Goal: Check status: Check status

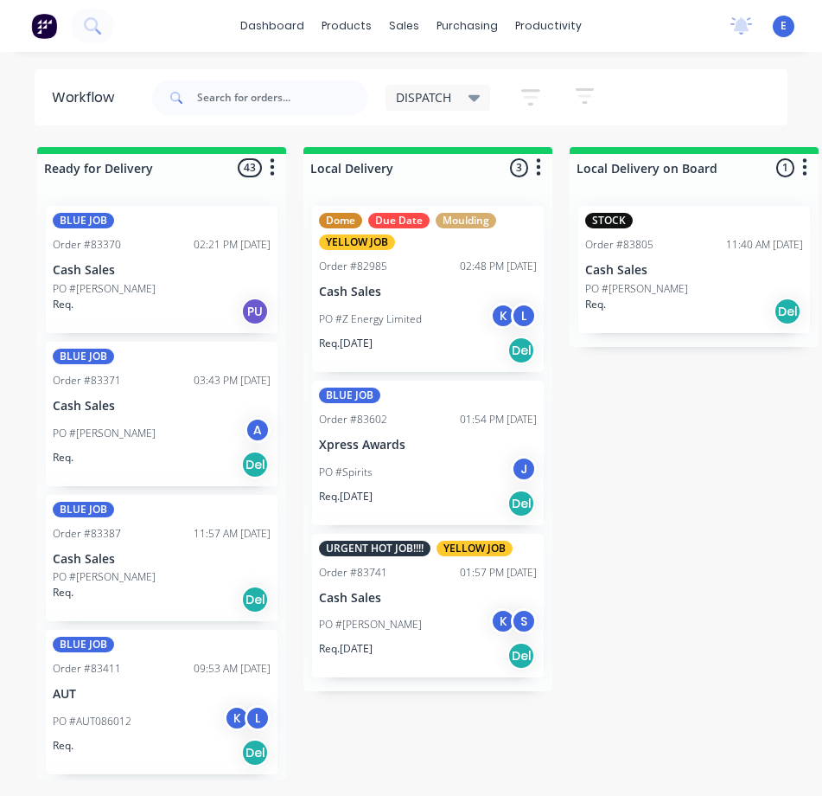
scroll to position [0, 697]
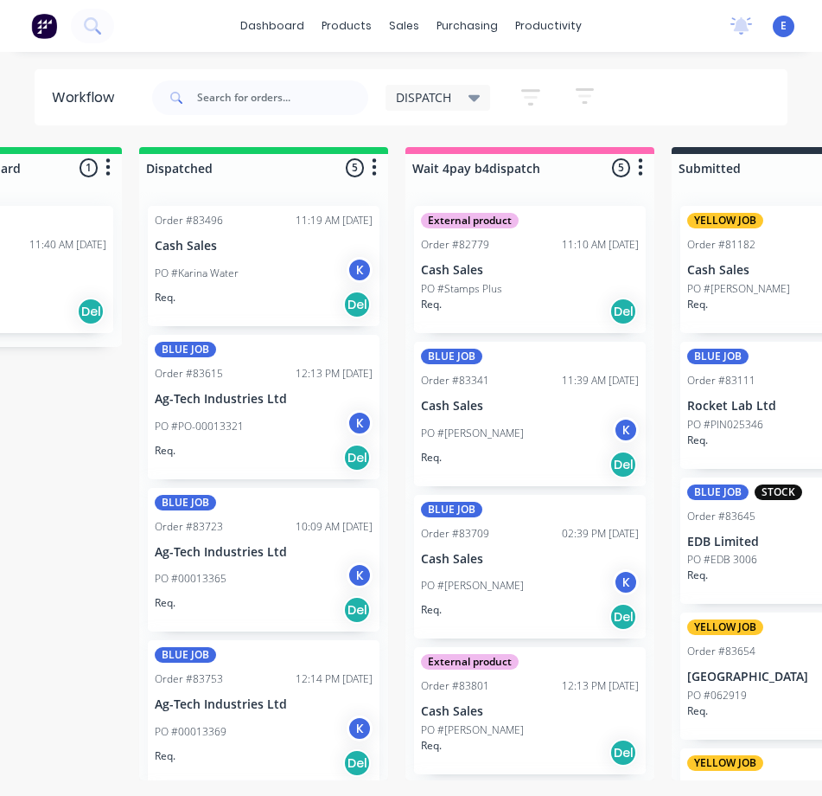
click at [141, 792] on div "Workflow DISPATCH Save new view None edit DISPATCH (Default) edit CUT SHOP edit…" at bounding box center [411, 432] width 822 height 726
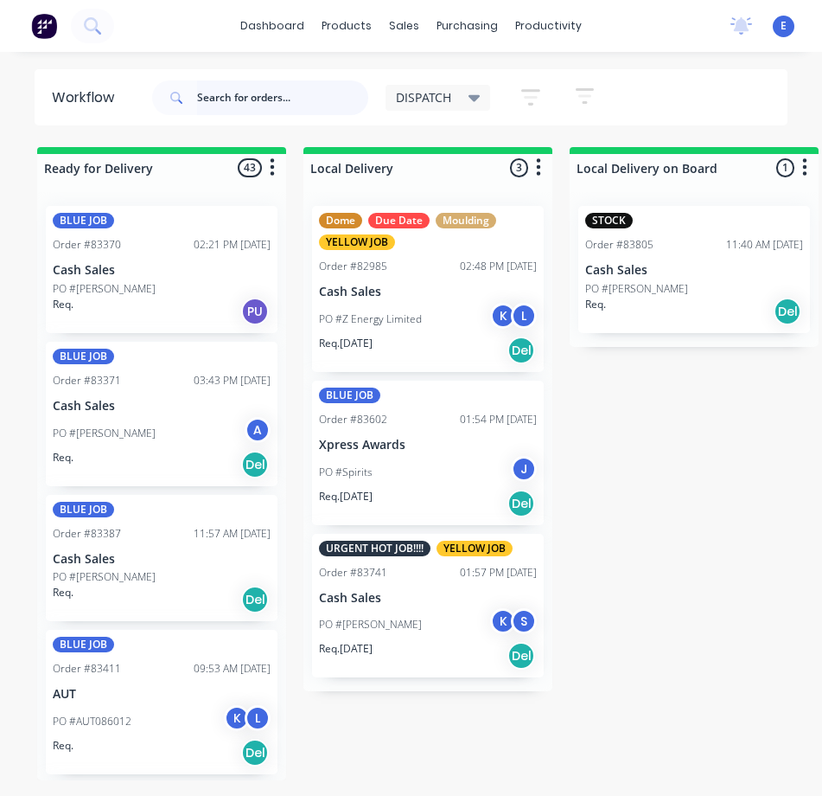
click at [282, 107] on input "text" at bounding box center [282, 97] width 171 height 35
click at [283, 106] on input "text" at bounding box center [282, 97] width 171 height 35
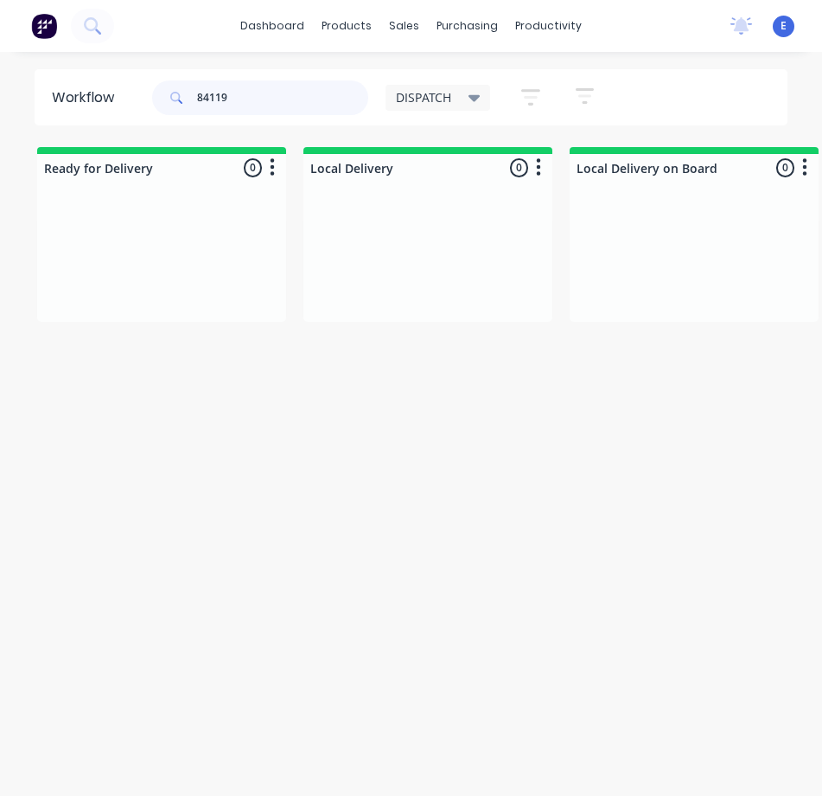
drag, startPoint x: 245, startPoint y: 96, endPoint x: 138, endPoint y: 100, distance: 106.5
click at [101, 101] on header "Workflow 84119 DISPATCH Save new view None edit DISPATCH (Default) edit CUT SHO…" at bounding box center [412, 97] width 754 height 56
type input "84119"
click at [95, 34] on icon at bounding box center [92, 25] width 16 height 16
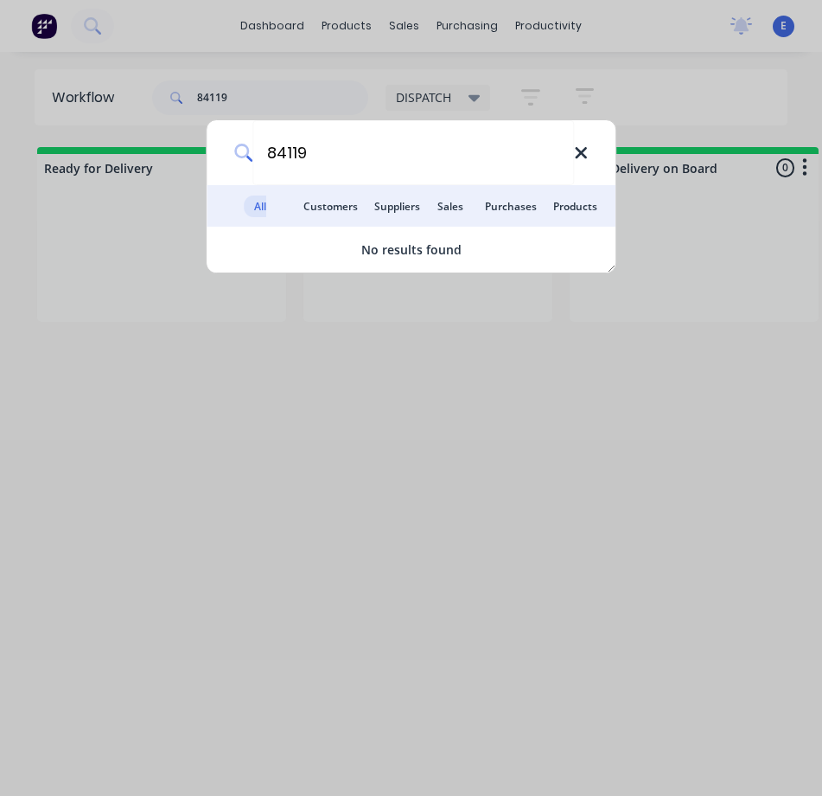
type input "84119"
click at [579, 150] on icon at bounding box center [581, 153] width 14 height 19
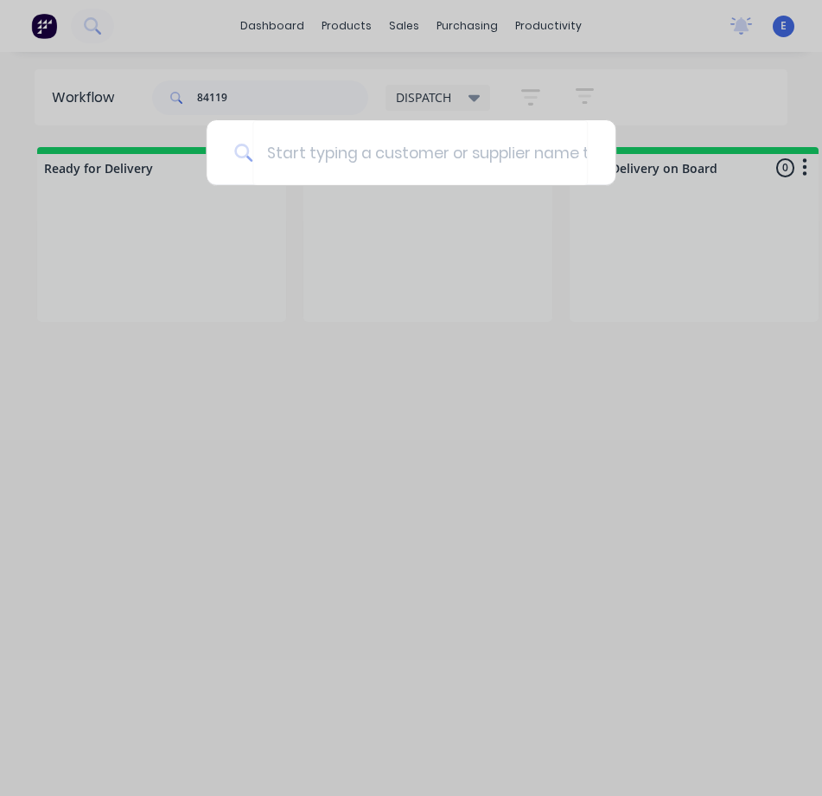
drag, startPoint x: 301, startPoint y: 345, endPoint x: 300, endPoint y: 335, distance: 10.4
click at [301, 339] on div at bounding box center [411, 398] width 822 height 796
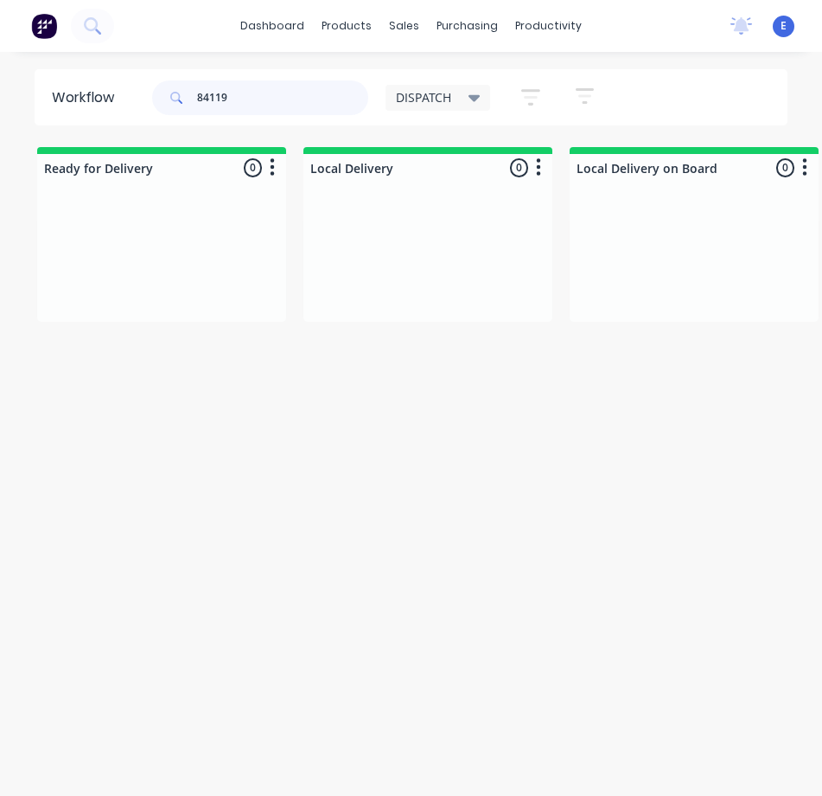
drag, startPoint x: 246, startPoint y: 93, endPoint x: 6, endPoint y: 77, distance: 240.1
click at [3, 79] on div "Workflow 84119 DISPATCH Save new view None edit DISPATCH (Default) edit CUT SHO…" at bounding box center [411, 97] width 822 height 56
